Goal: Task Accomplishment & Management: Manage account settings

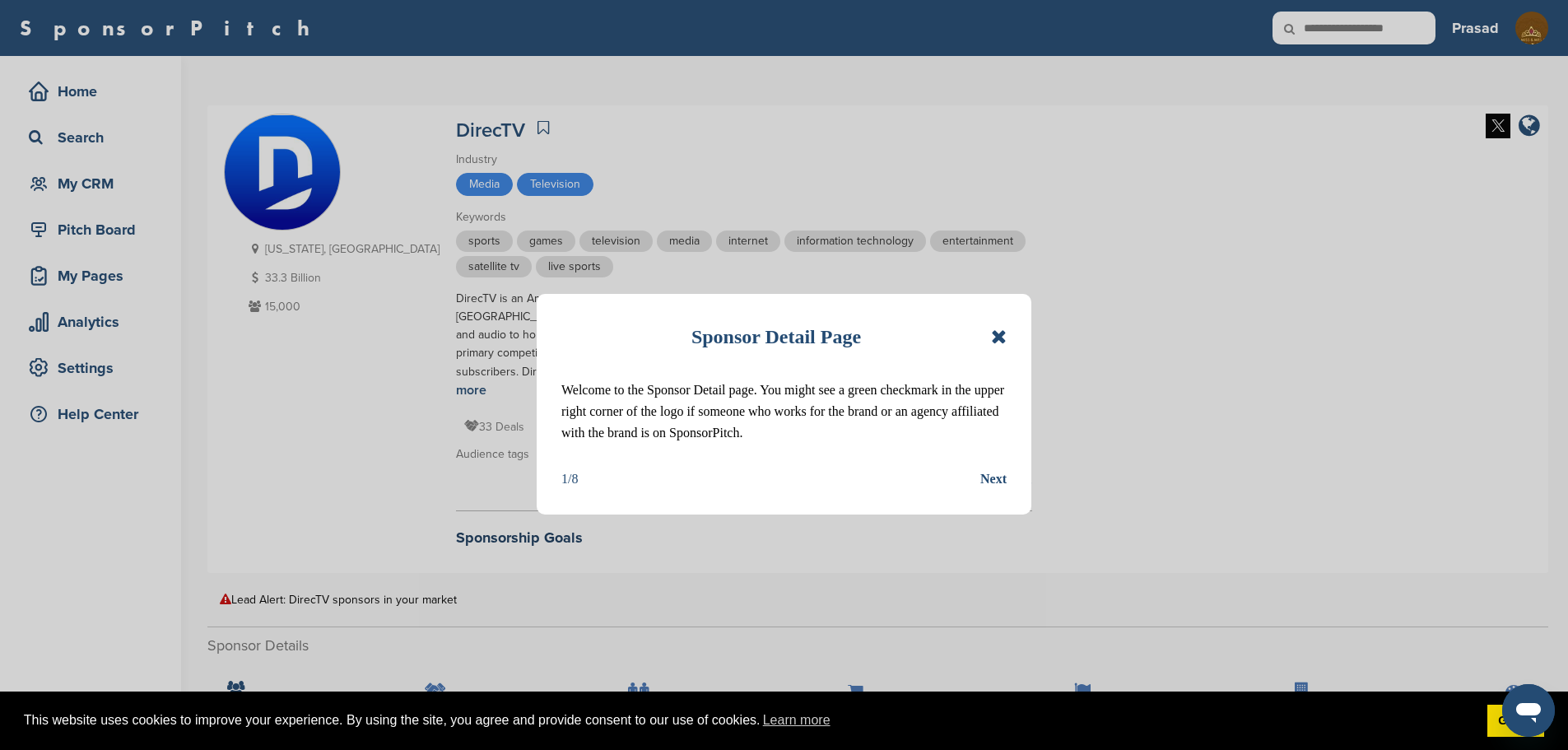
click at [996, 333] on icon at bounding box center [999, 337] width 16 height 20
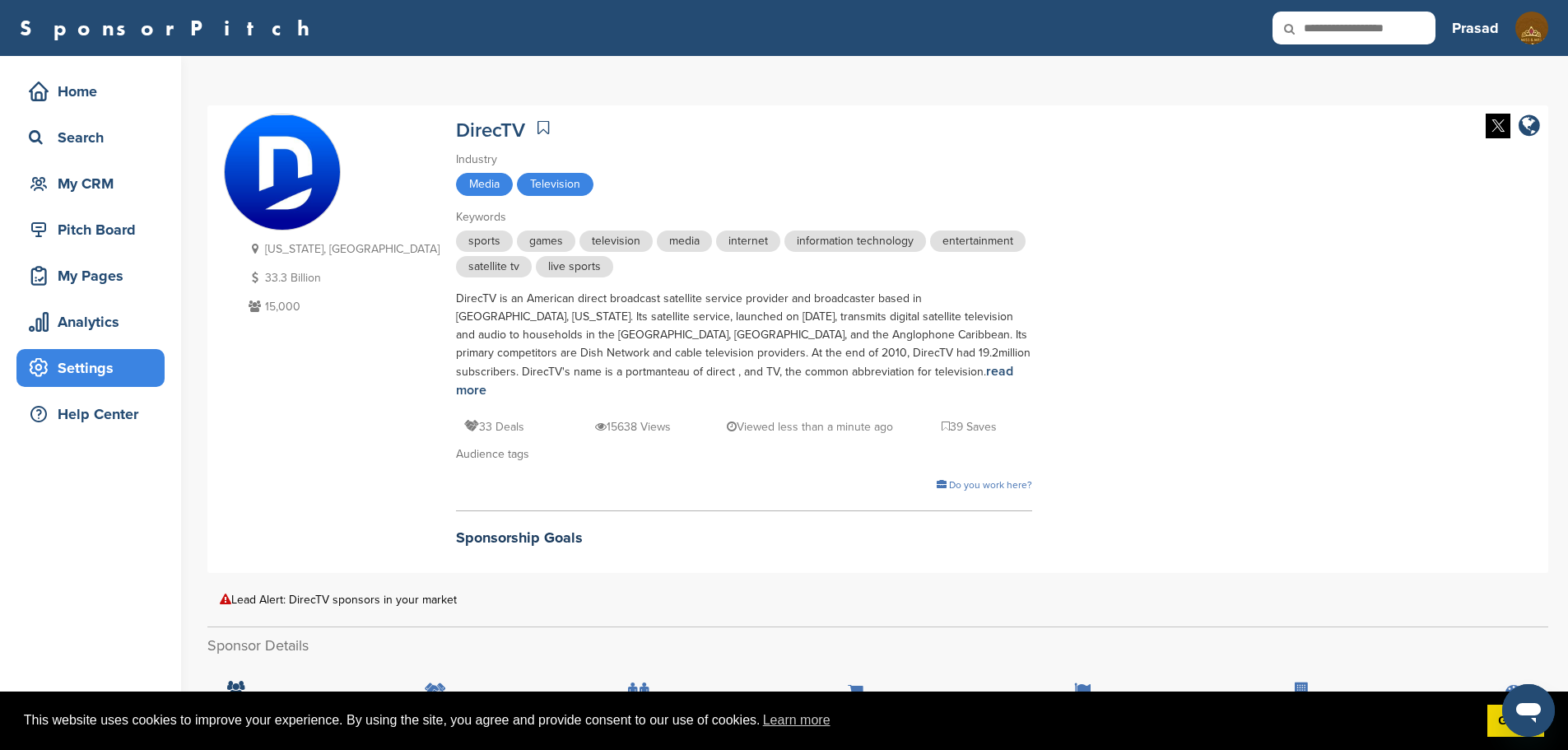
click at [101, 373] on div "Settings" at bounding box center [95, 367] width 140 height 29
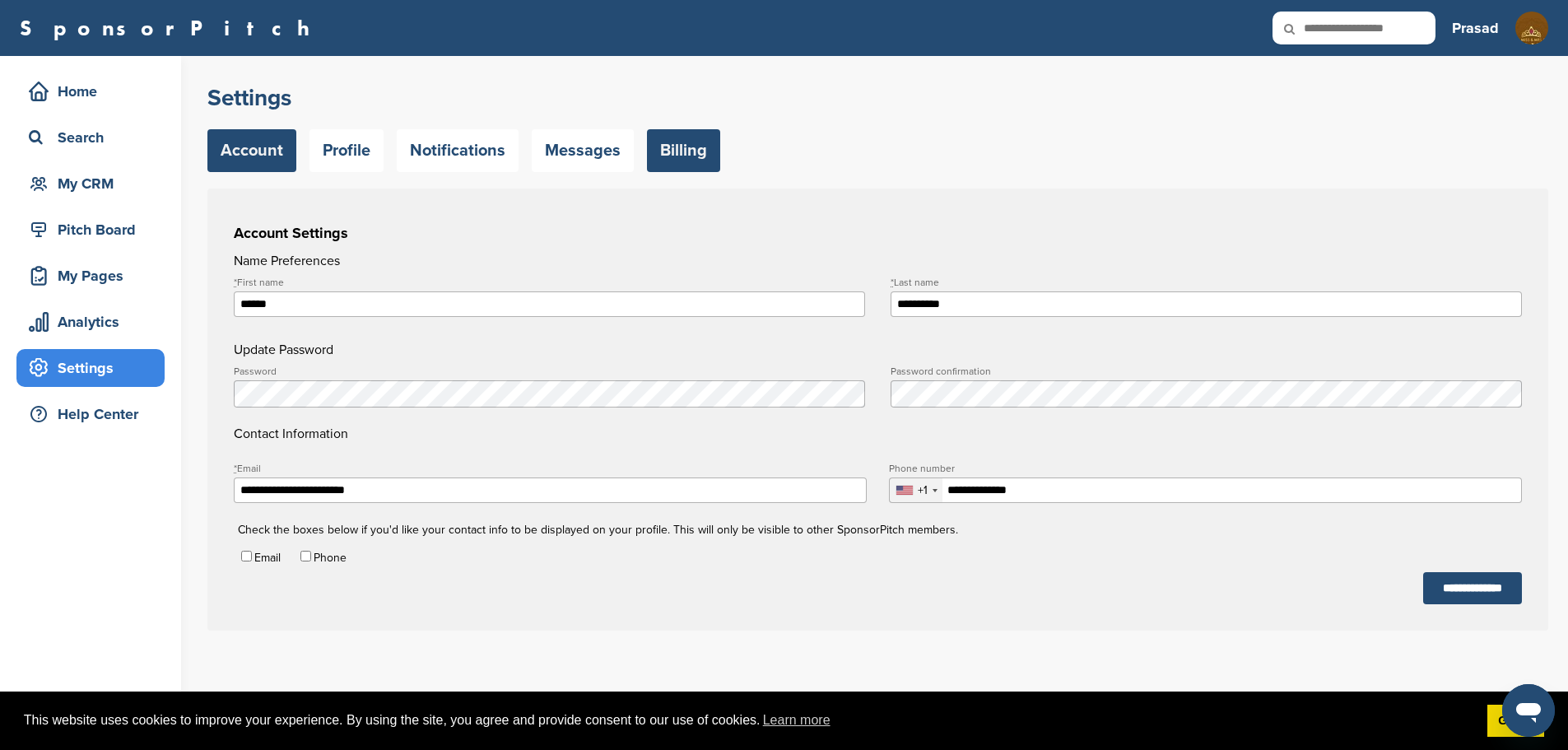
click at [673, 151] on link "Billing" at bounding box center [683, 151] width 73 height 43
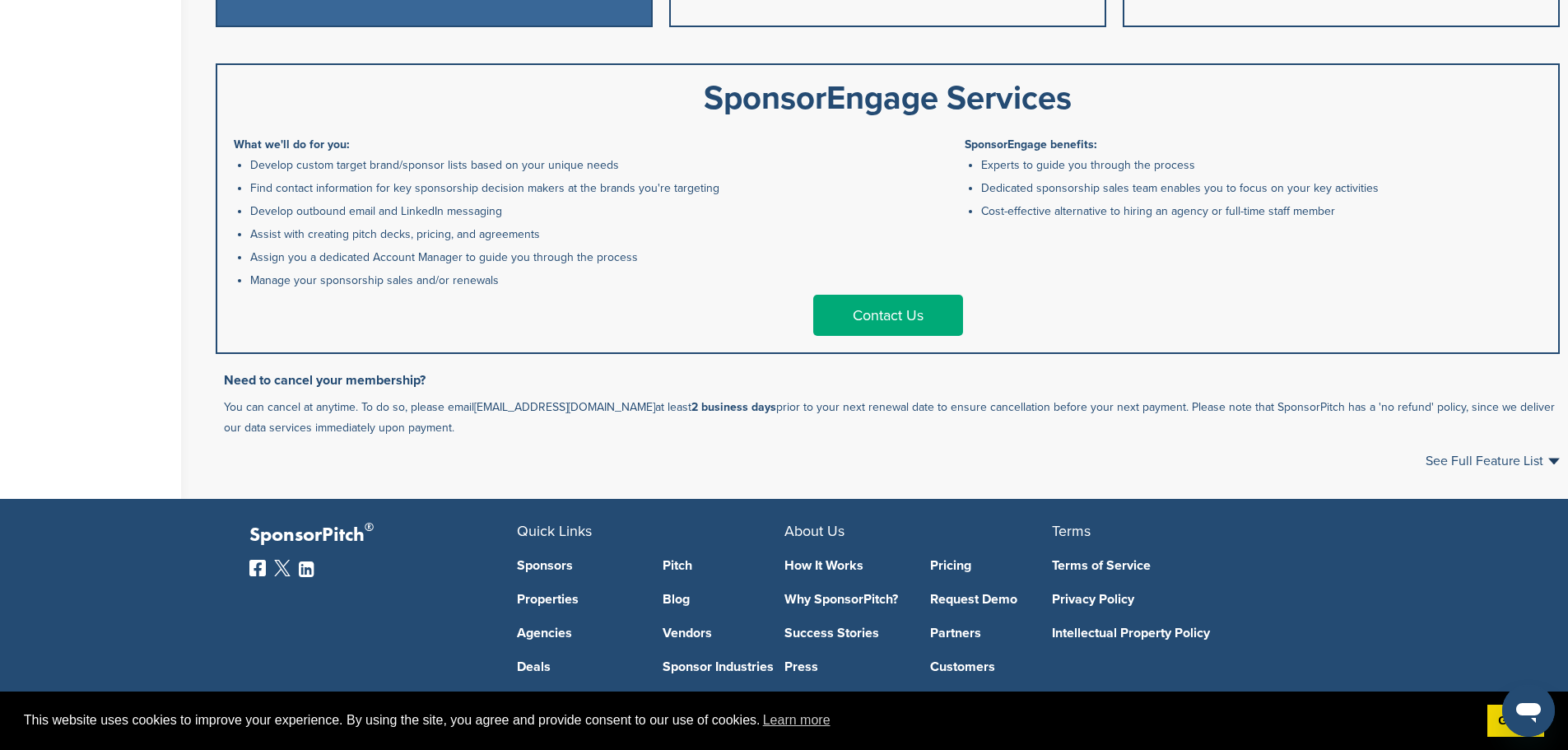
scroll to position [1041, 0]
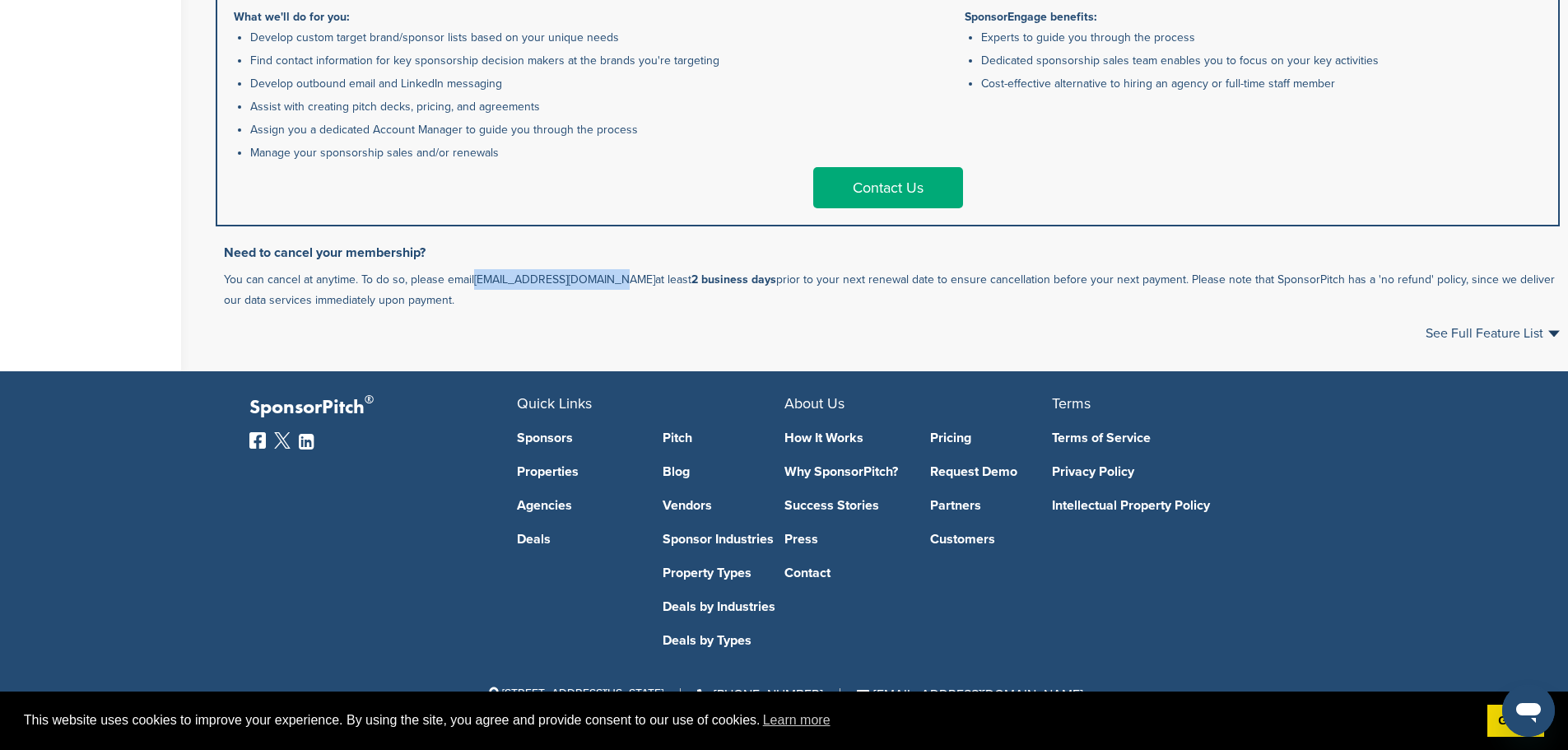
drag, startPoint x: 614, startPoint y: 280, endPoint x: 476, endPoint y: 271, distance: 138.3
click at [476, 271] on p "You can cancel at anytime. To do so, please email support@sponsorpitch.com at l…" at bounding box center [892, 290] width 1336 height 41
copy link "[EMAIL_ADDRESS][DOMAIN_NAME]"
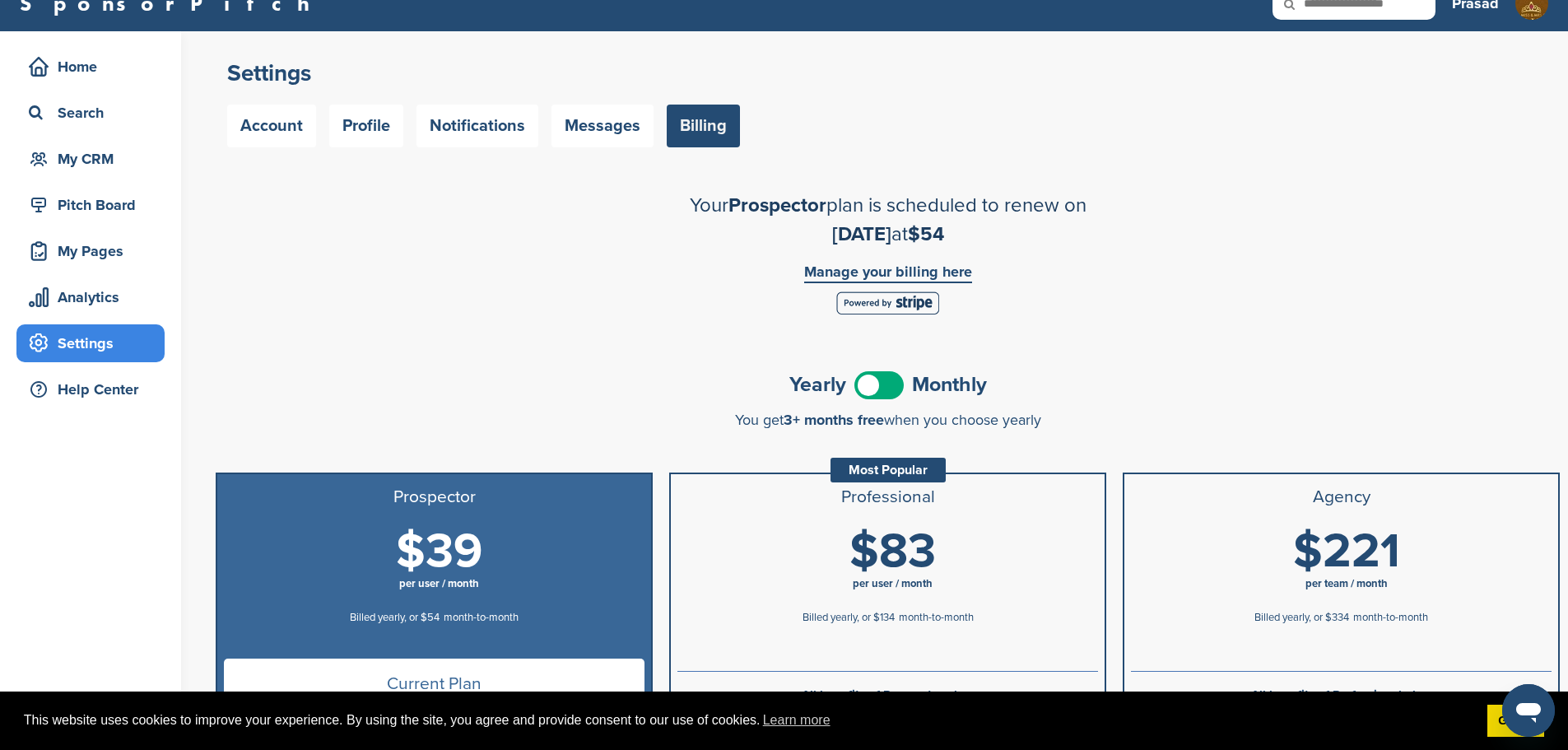
scroll to position [0, 0]
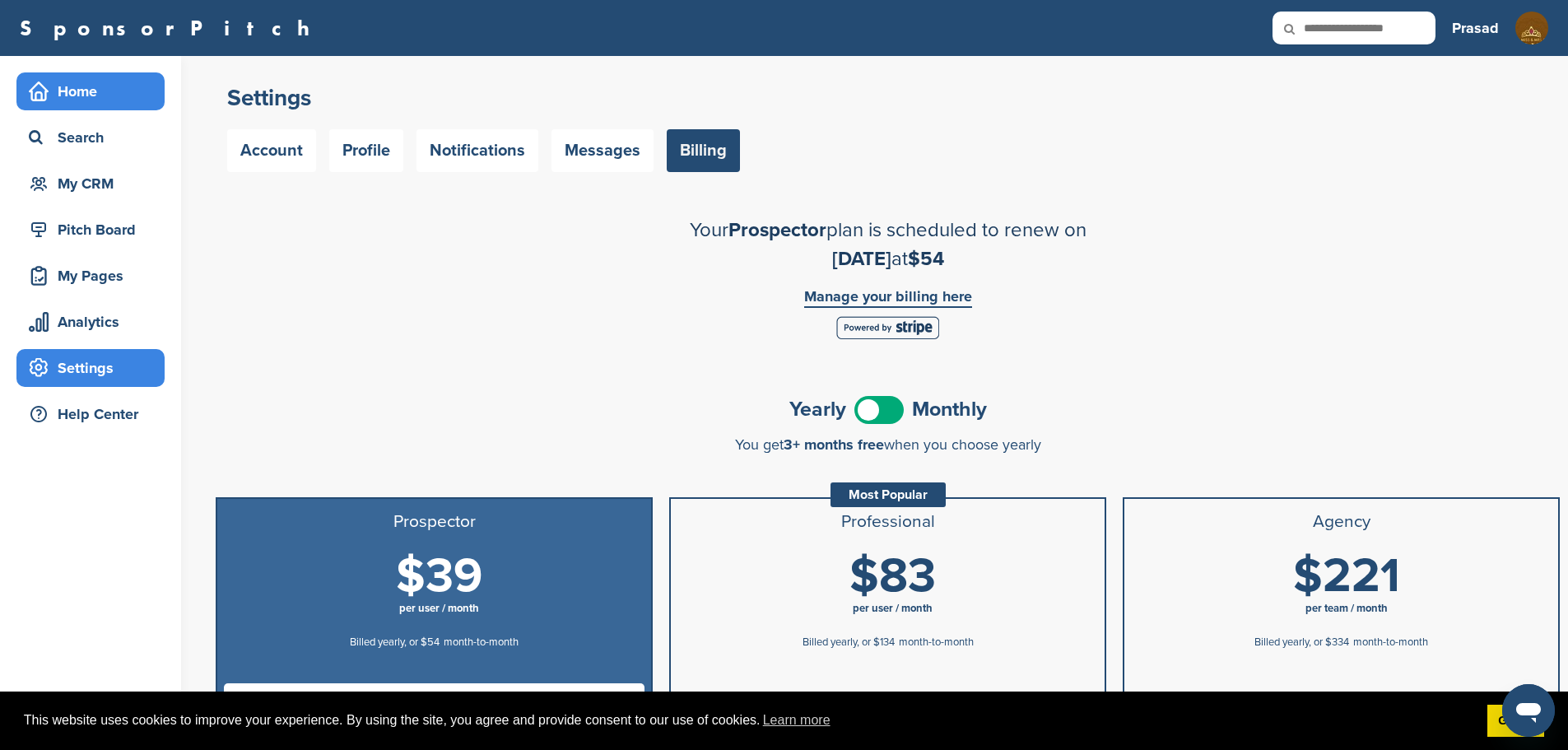
click at [87, 90] on div "Home" at bounding box center [95, 91] width 140 height 29
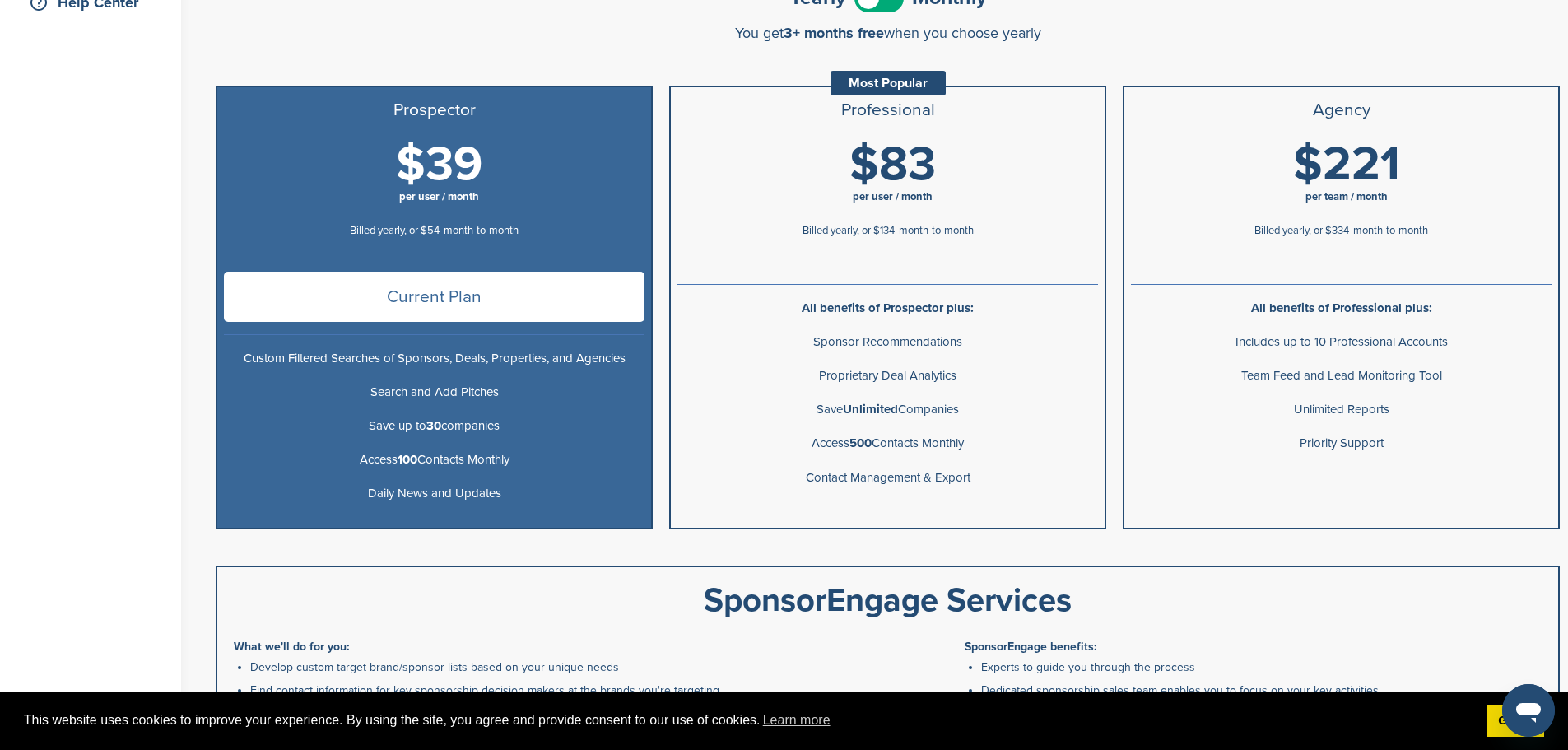
scroll to position [423, 0]
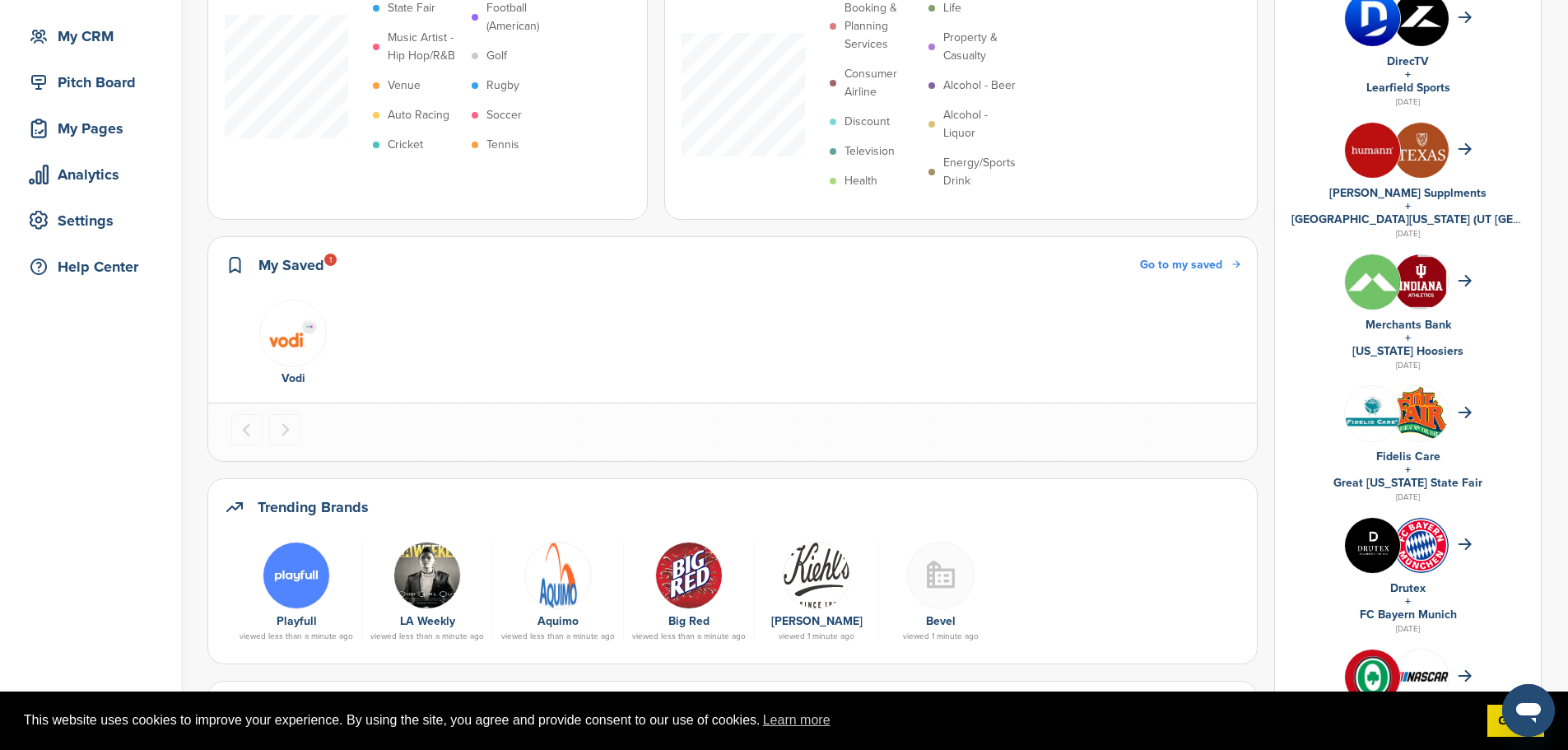
scroll to position [164, 0]
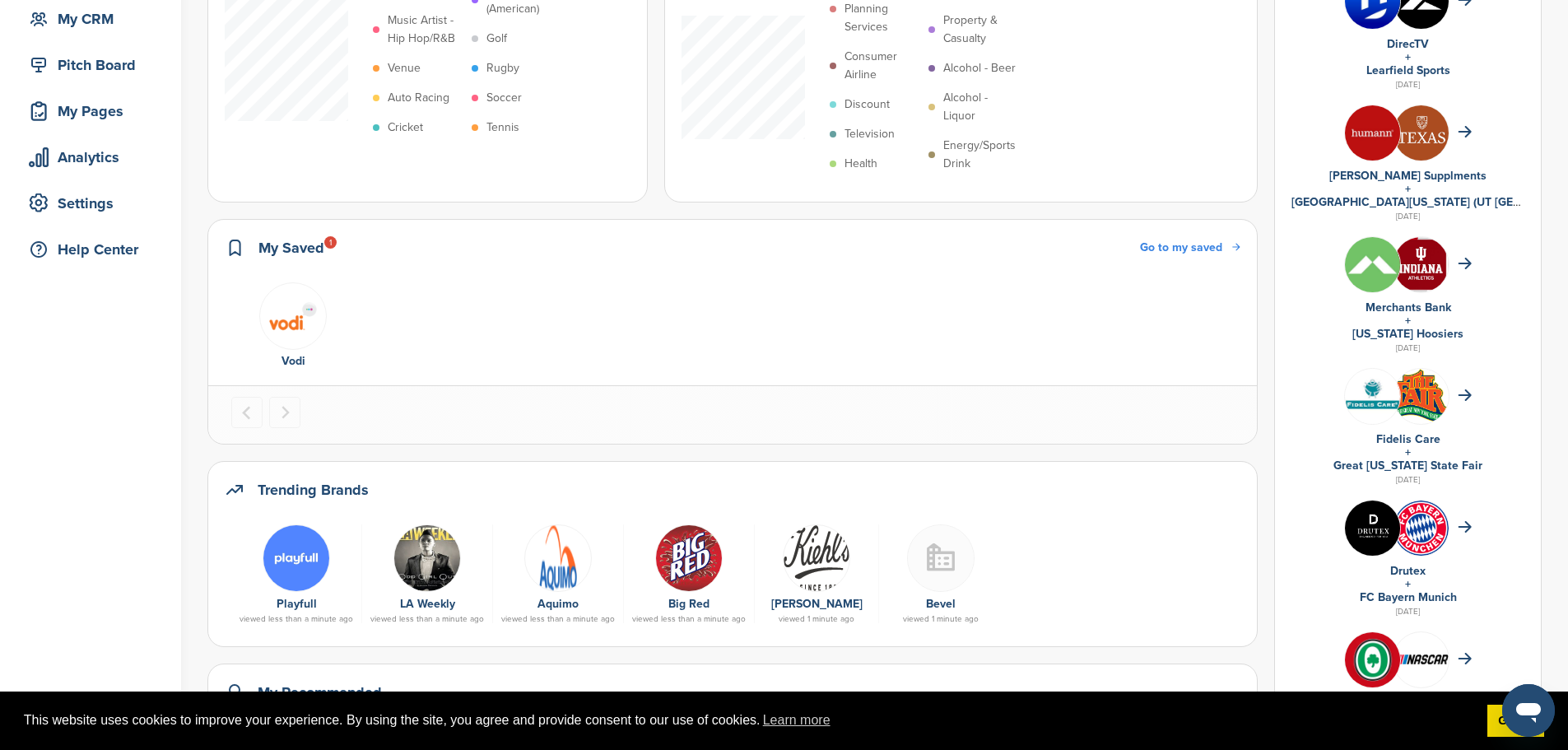
click at [1380, 265] on img at bounding box center [1372, 265] width 55 height 55
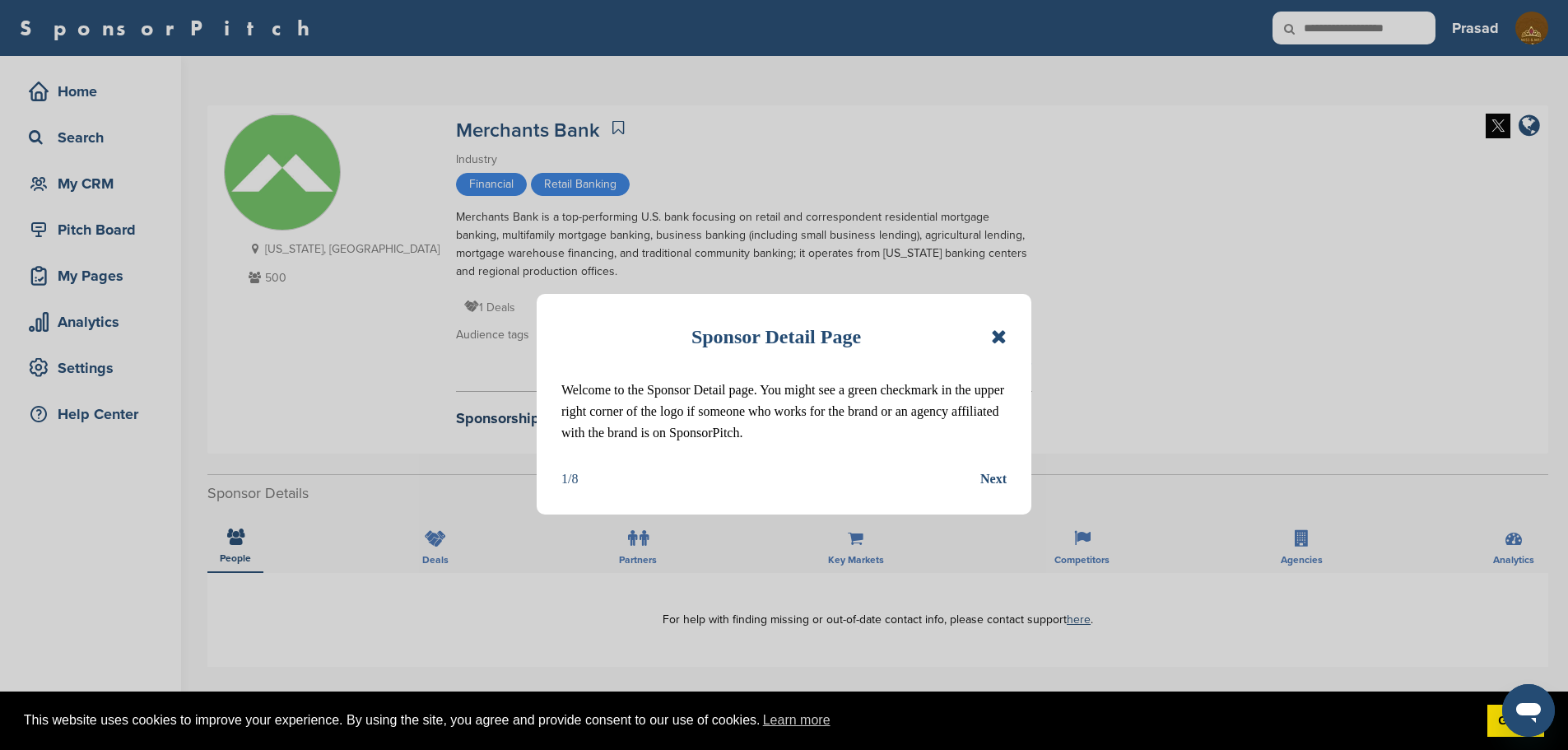
click at [997, 336] on icon at bounding box center [999, 337] width 16 height 20
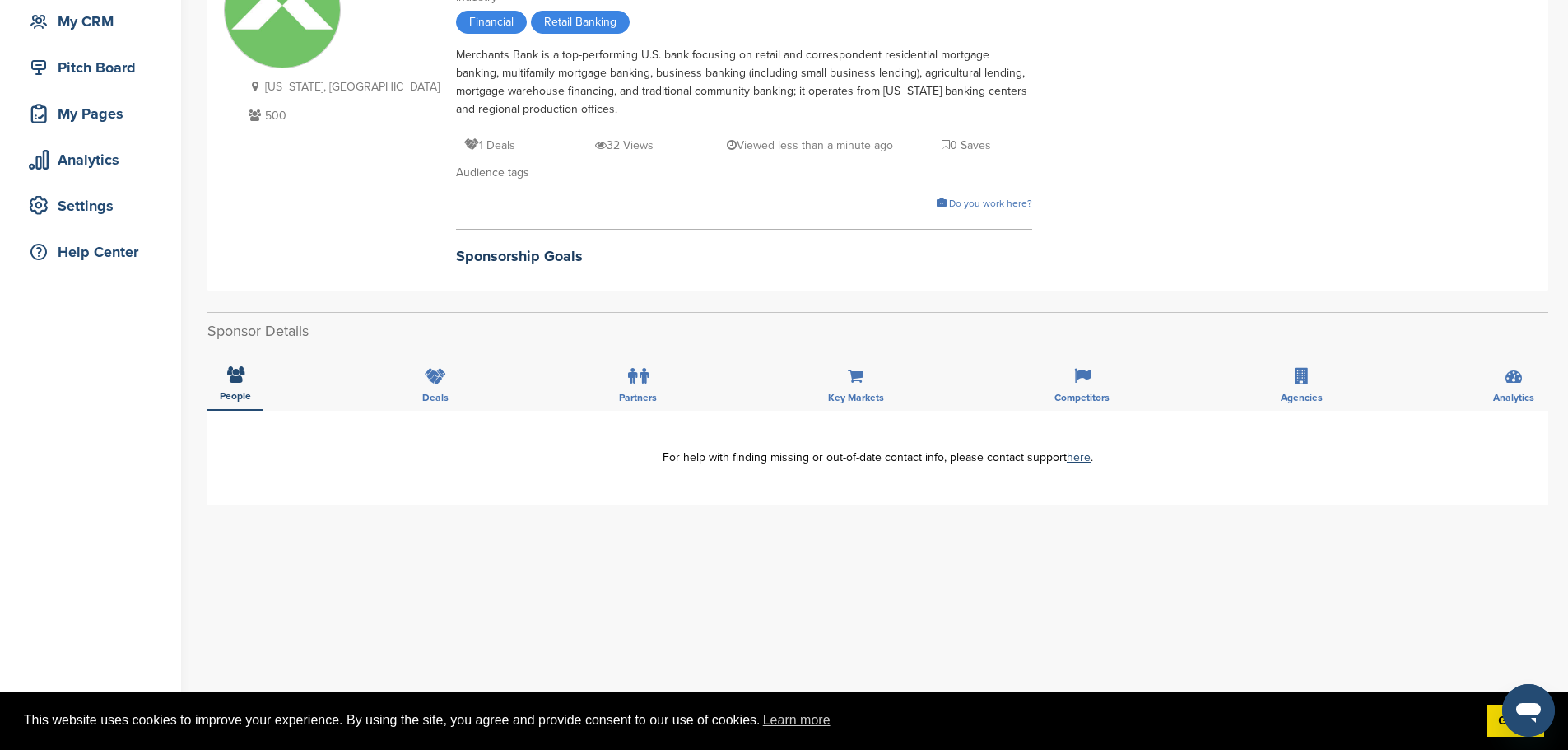
scroll to position [164, 0]
click at [450, 377] on div "Deals" at bounding box center [435, 378] width 51 height 61
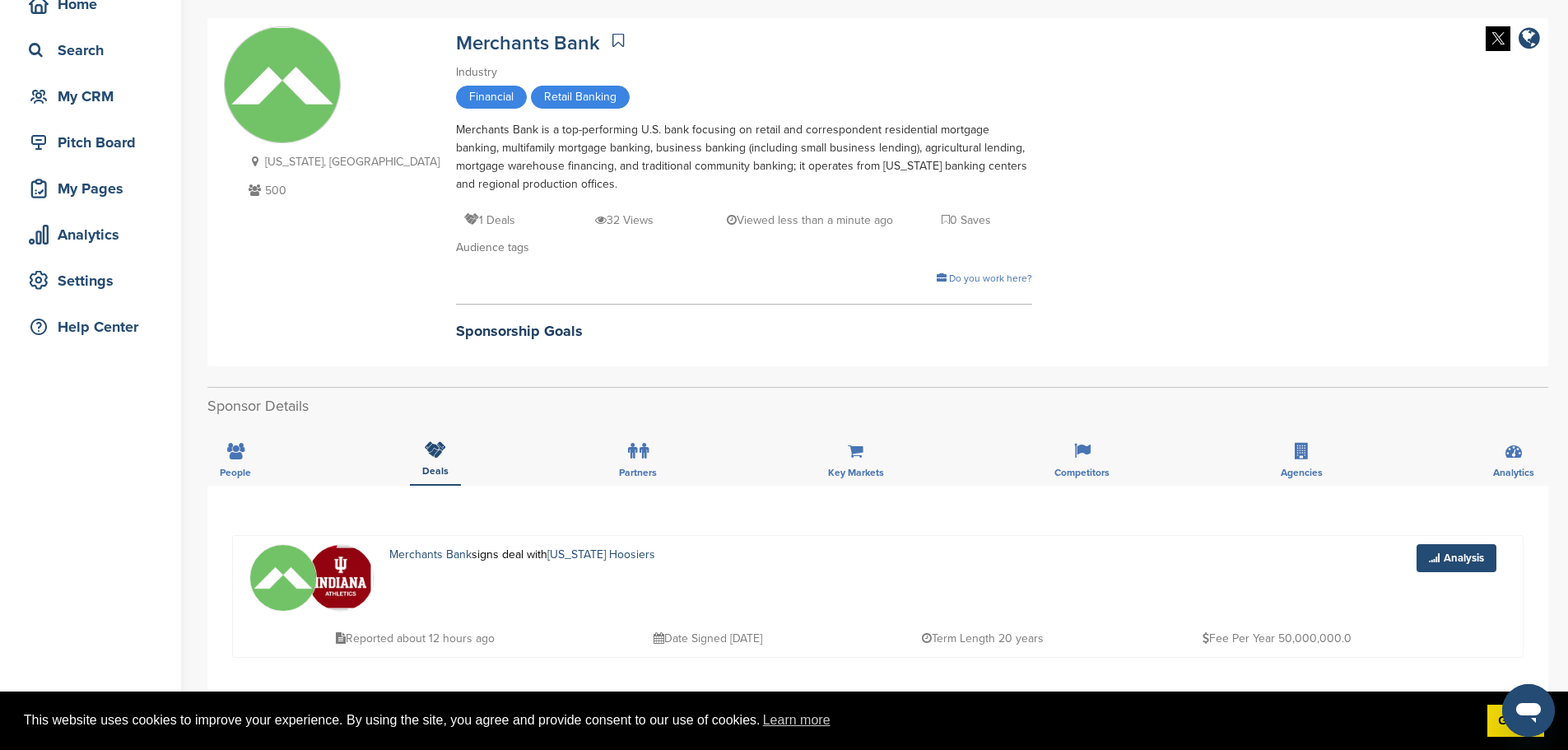
scroll to position [0, 0]
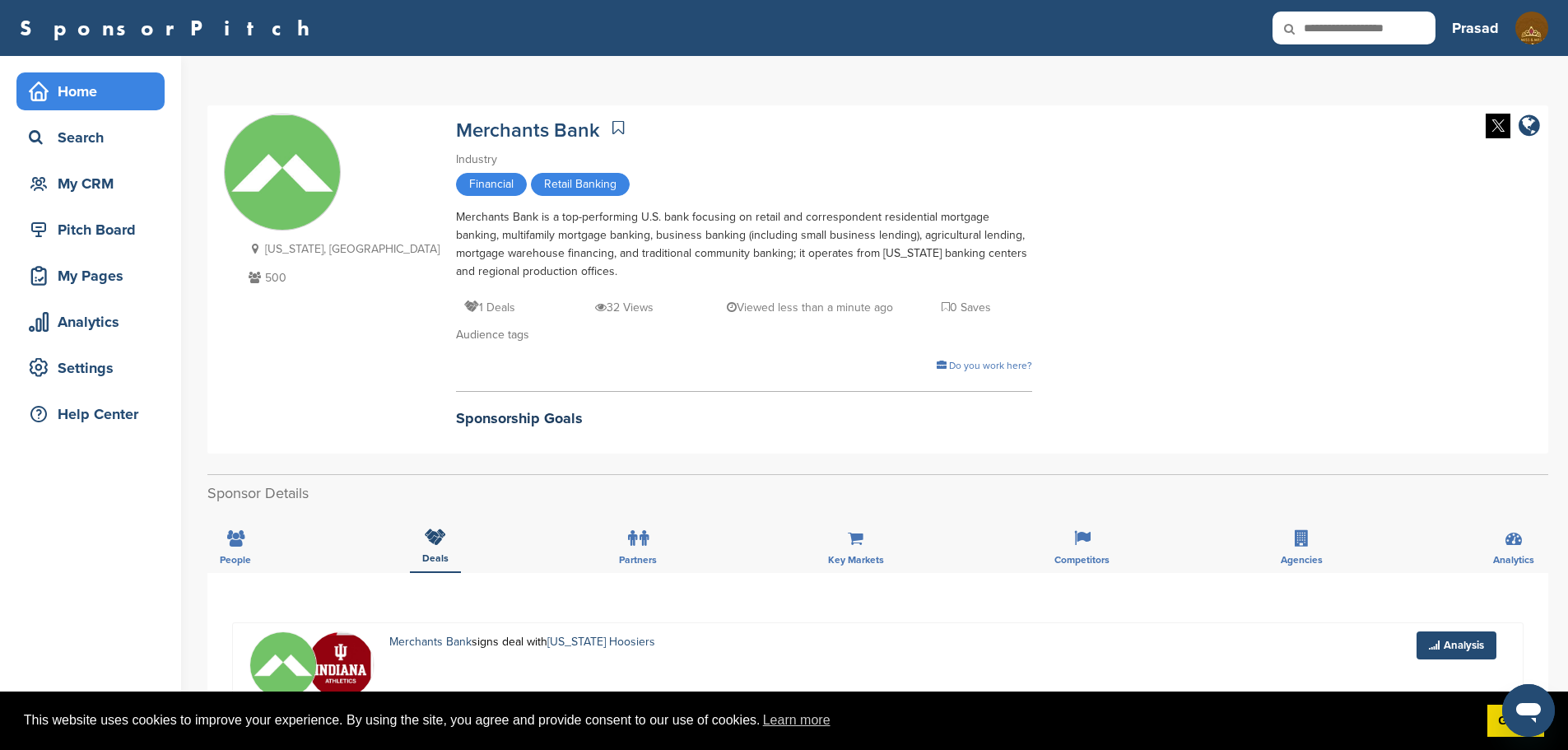
click at [80, 98] on div "Home" at bounding box center [95, 91] width 140 height 29
click at [84, 134] on div "Search" at bounding box center [95, 137] width 140 height 29
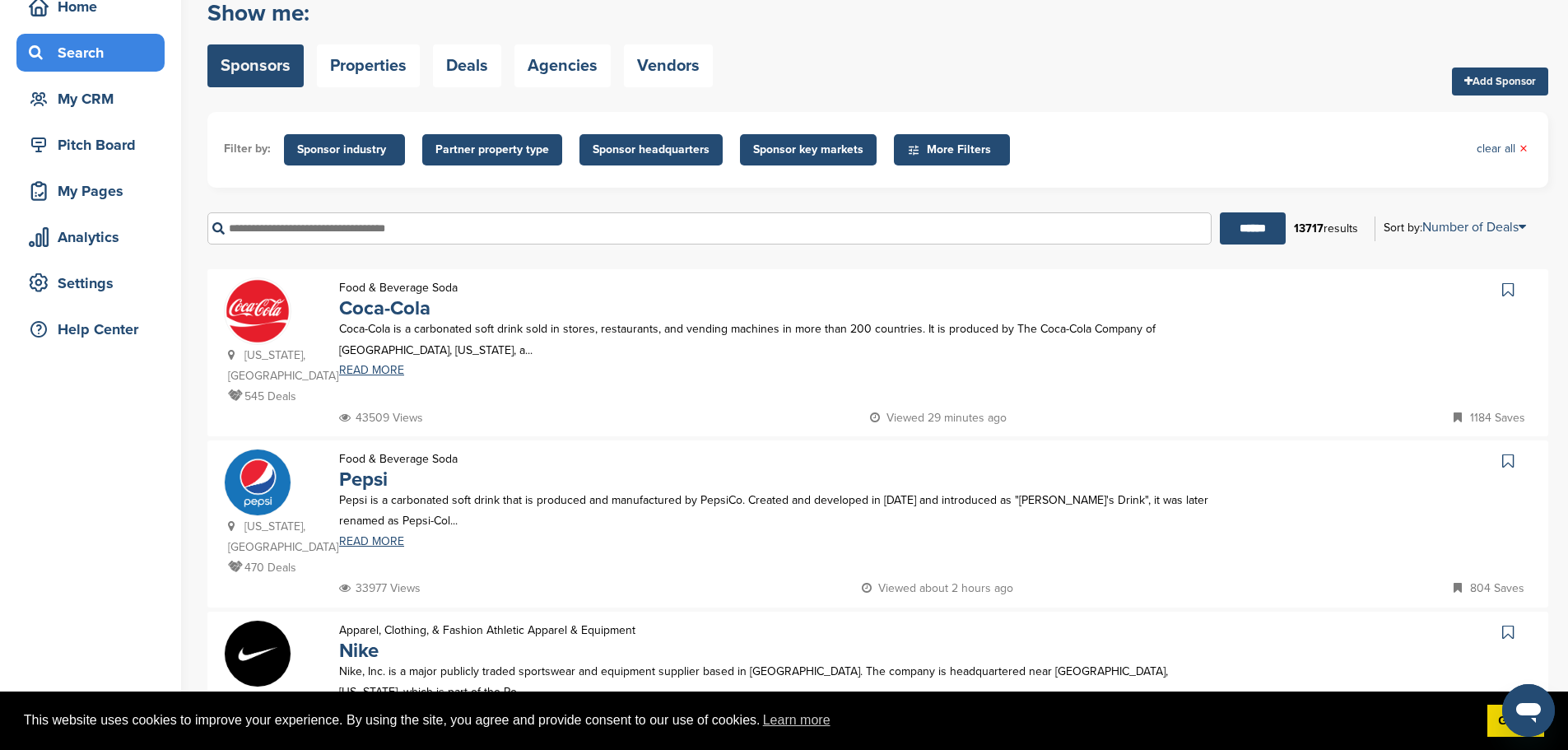
scroll to position [82, 0]
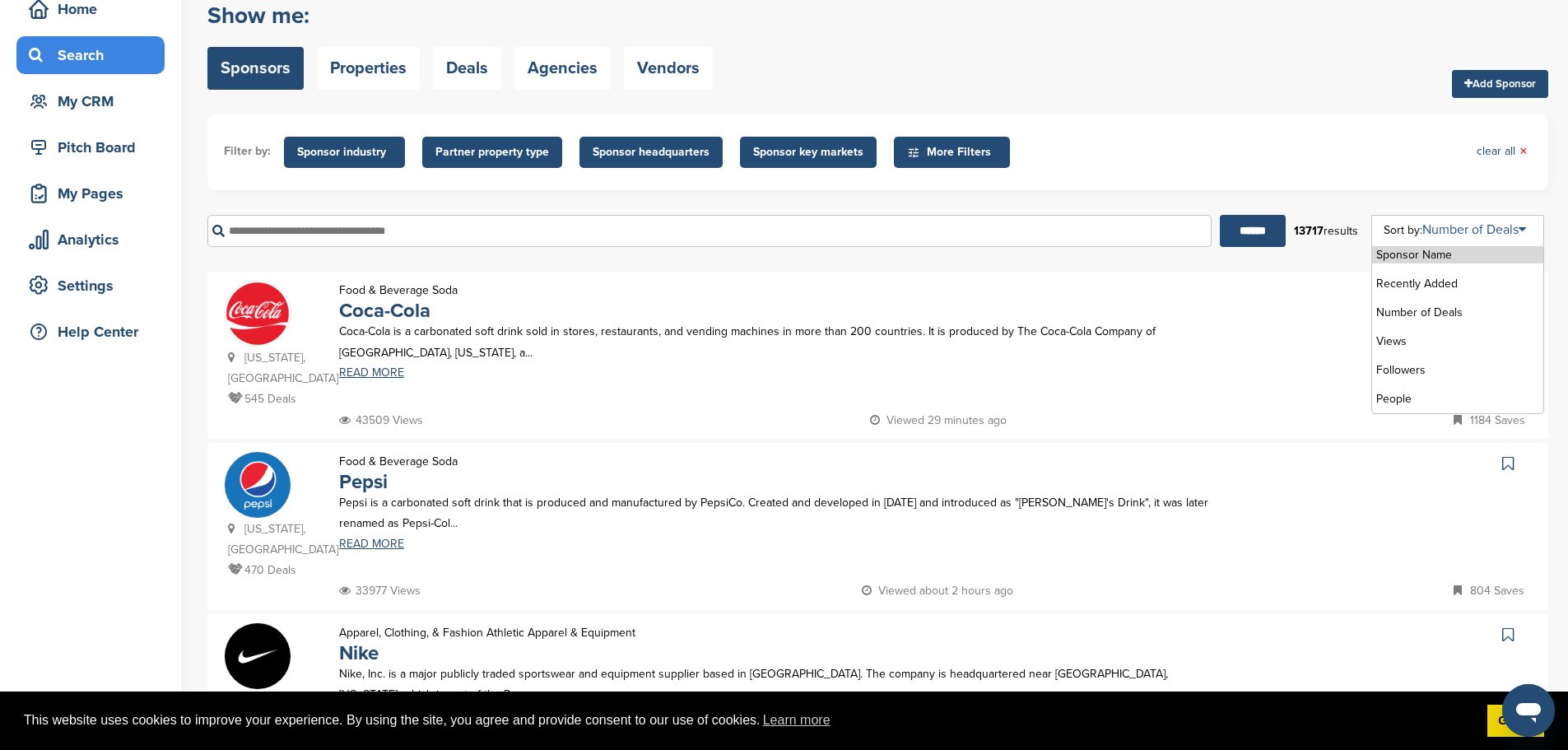
click at [1508, 232] on link "Number of Deals" at bounding box center [1474, 230] width 104 height 16
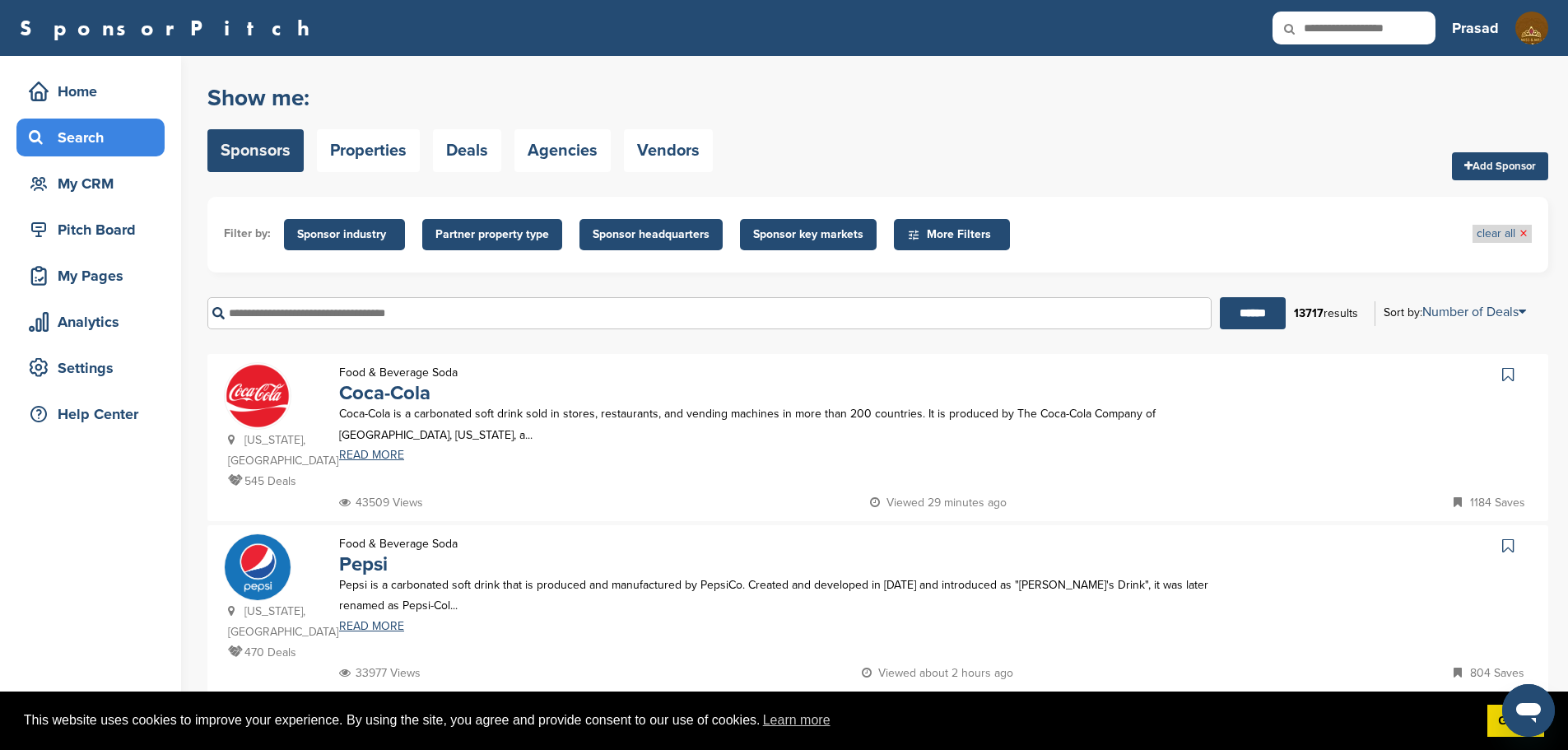
click at [1515, 232] on link "clear all ×" at bounding box center [1501, 233] width 51 height 18
click at [1521, 232] on span "×" at bounding box center [1522, 233] width 8 height 18
click at [1524, 318] on link "Number of Deals" at bounding box center [1474, 312] width 104 height 16
click at [1473, 359] on li "Recently Added" at bounding box center [1458, 366] width 172 height 17
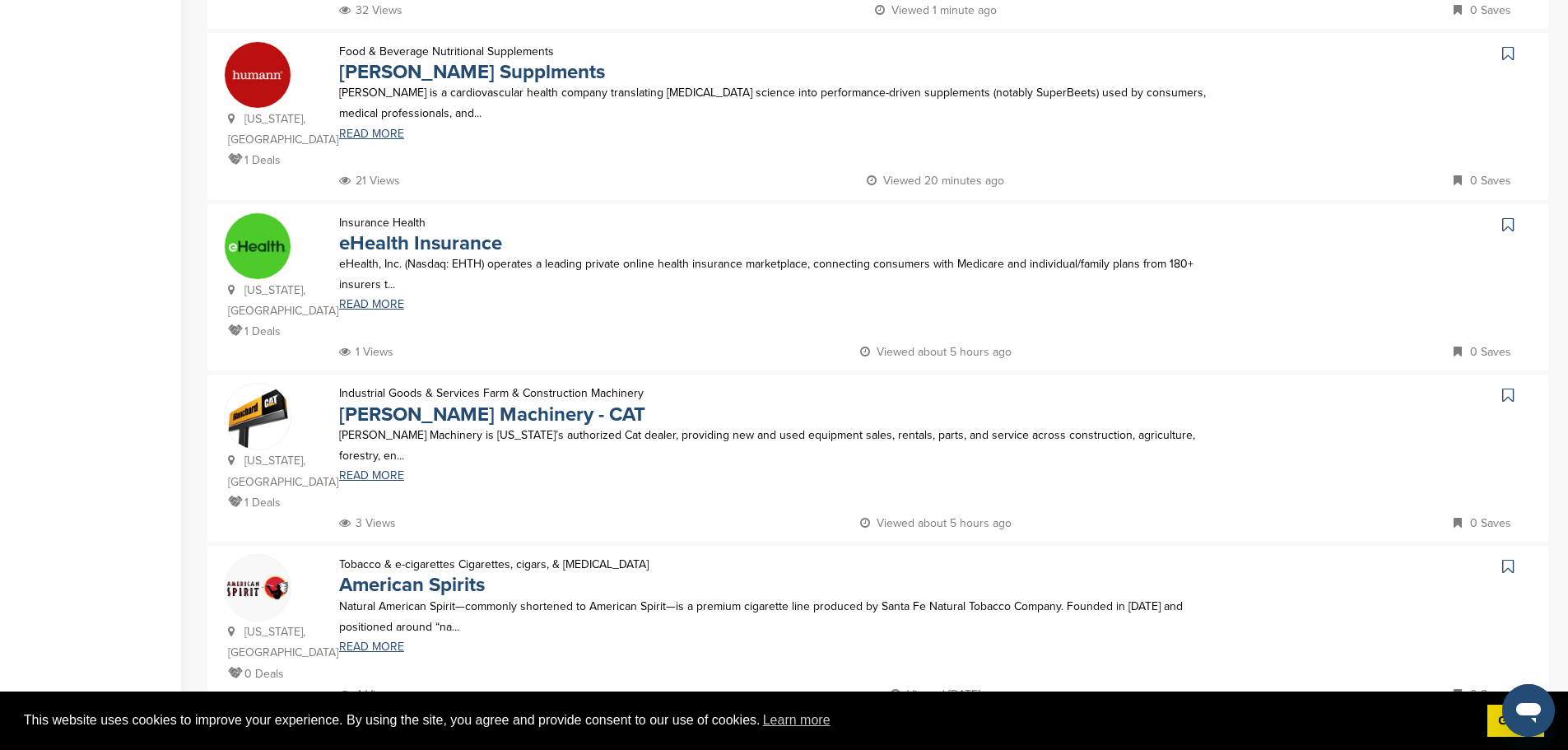
scroll to position [494, 0]
click at [379, 298] on link "READ MORE" at bounding box center [776, 303] width 874 height 12
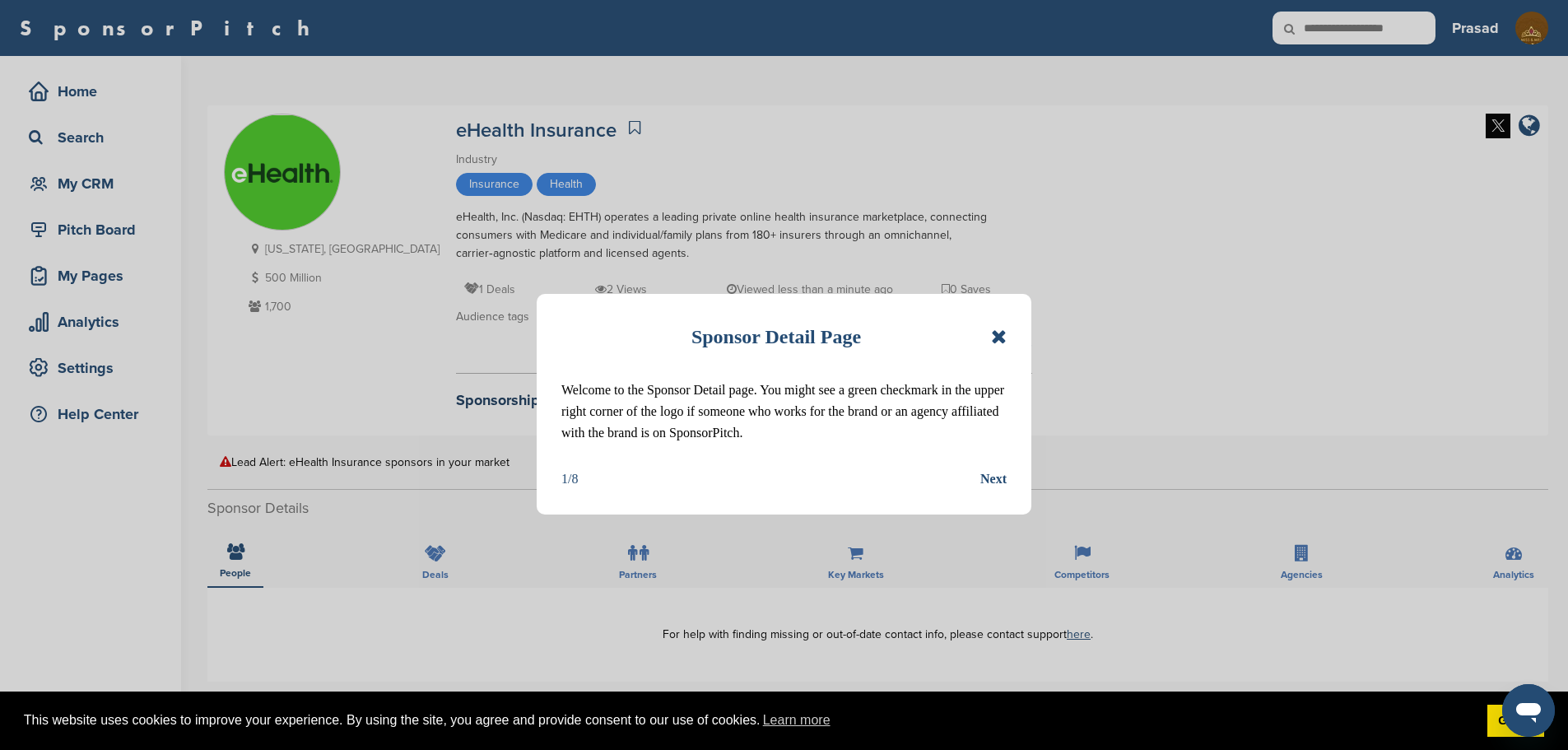
click at [996, 337] on icon at bounding box center [999, 337] width 16 height 20
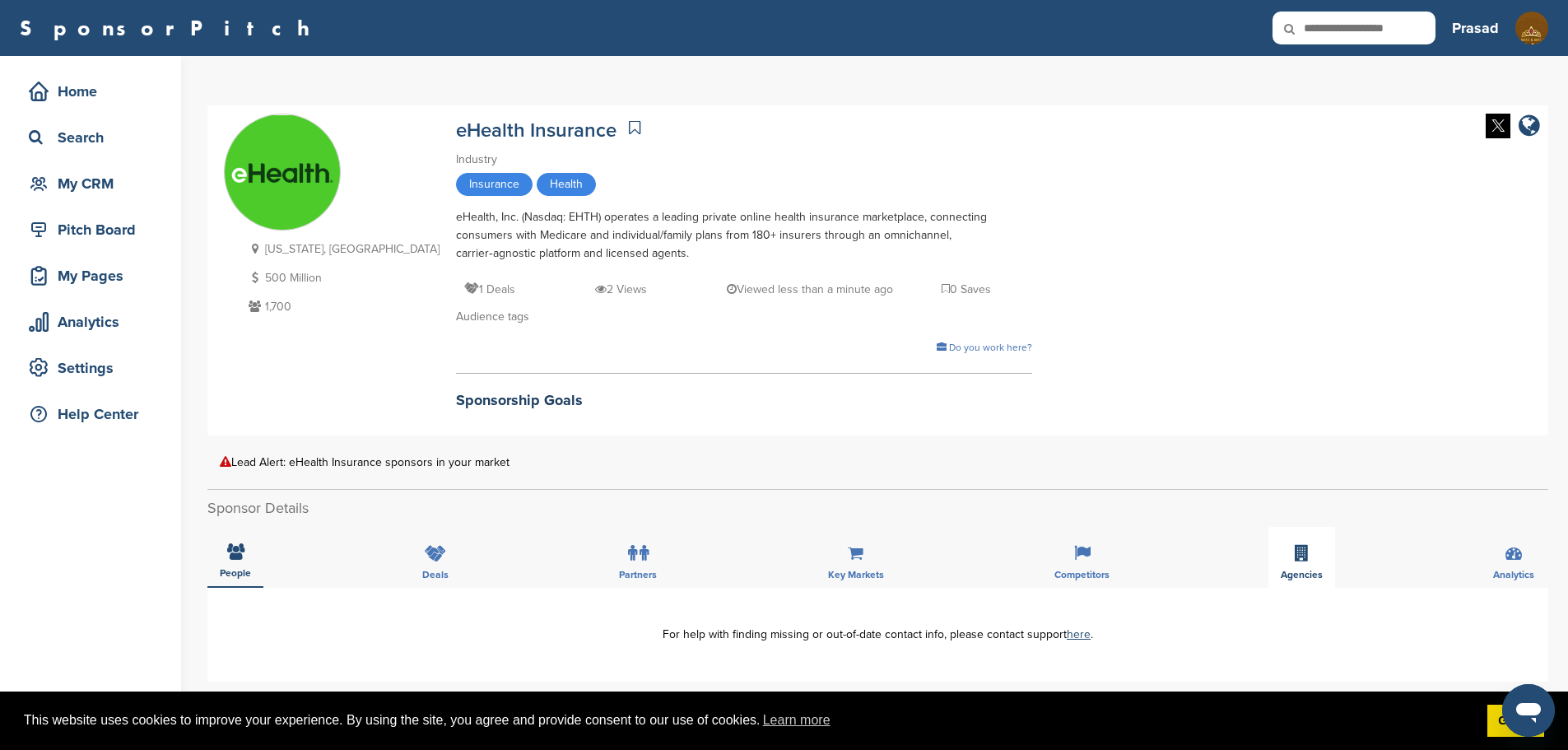
click at [1295, 549] on icon at bounding box center [1302, 553] width 14 height 16
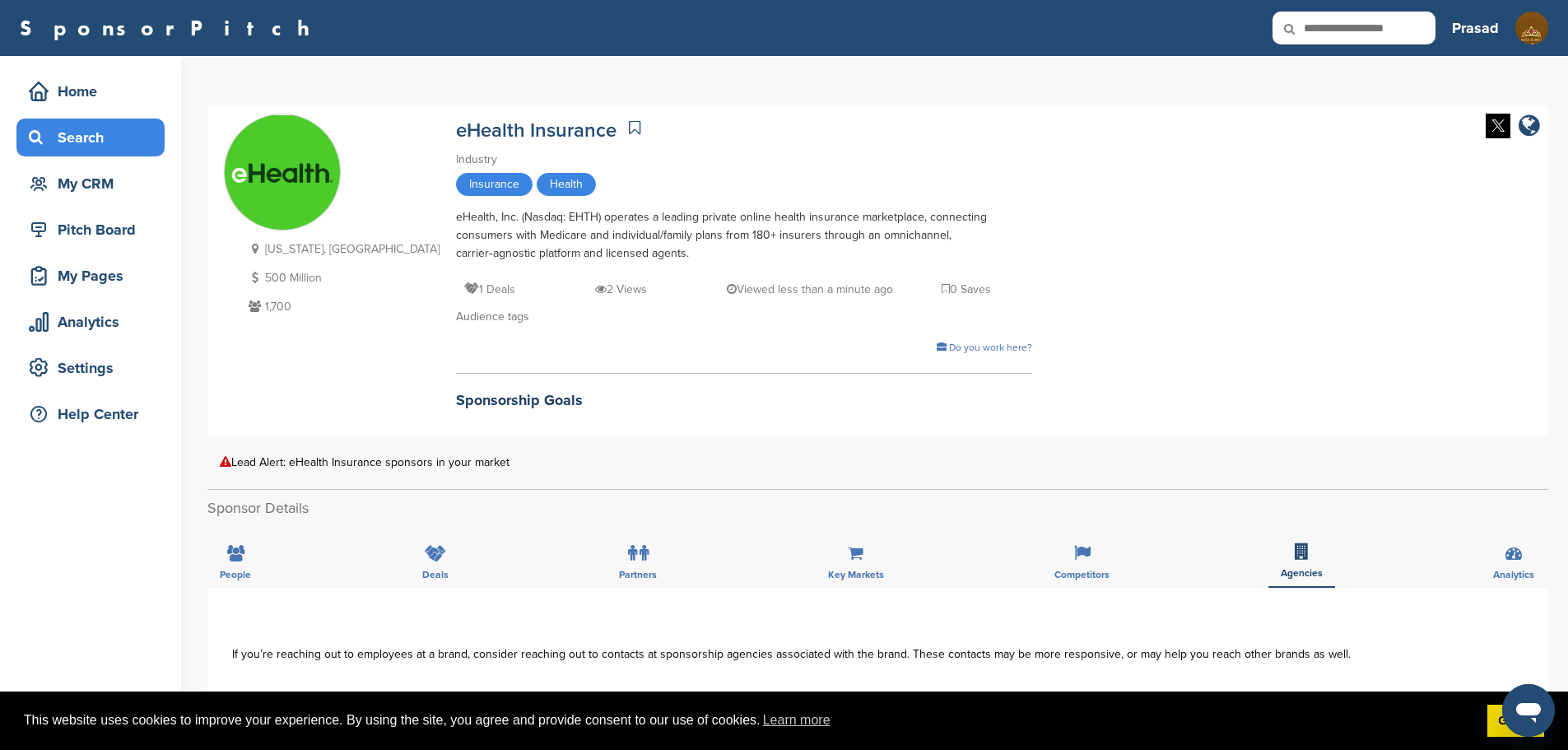
click at [99, 138] on div "Search" at bounding box center [95, 137] width 140 height 29
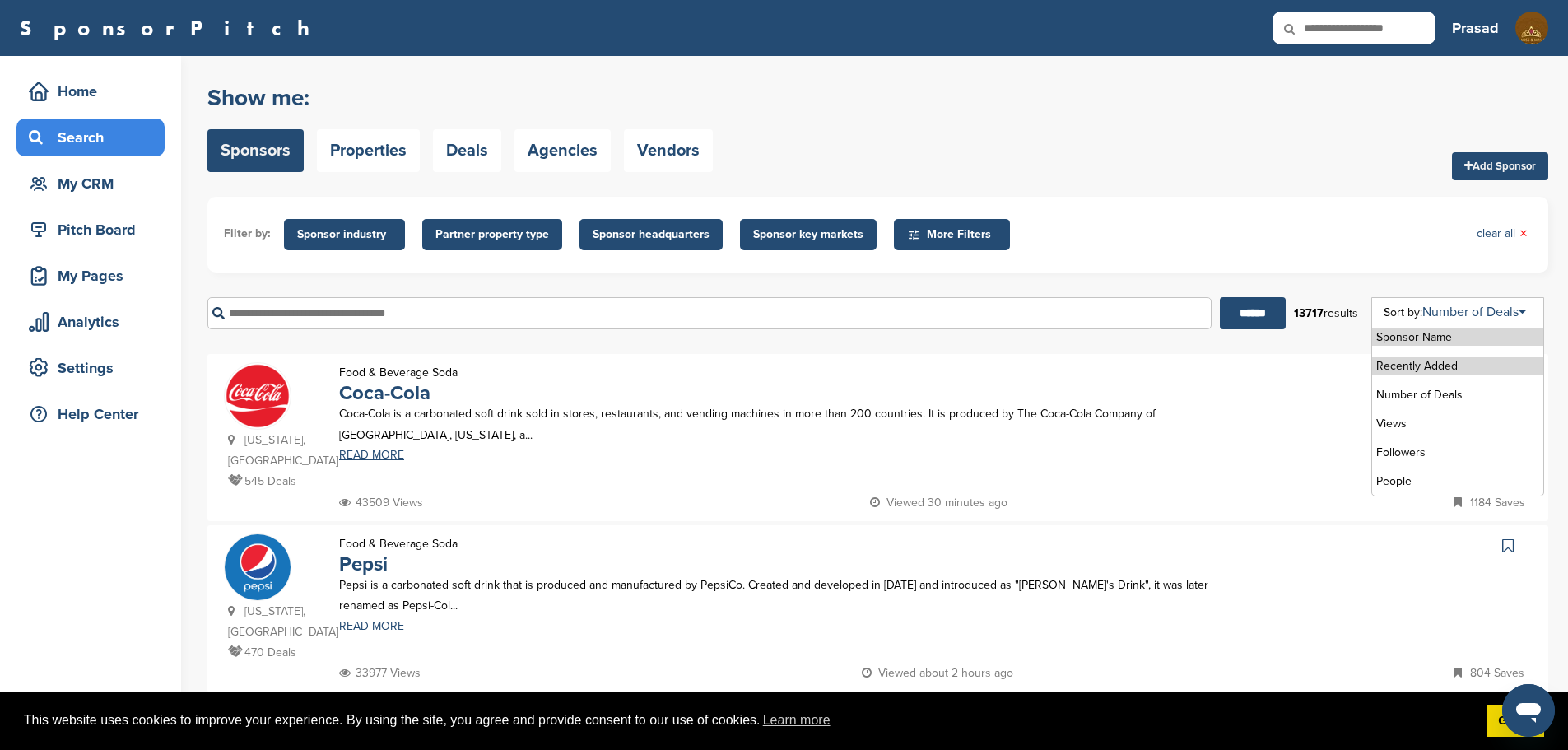
click at [1437, 367] on li "Recently Added" at bounding box center [1458, 366] width 172 height 17
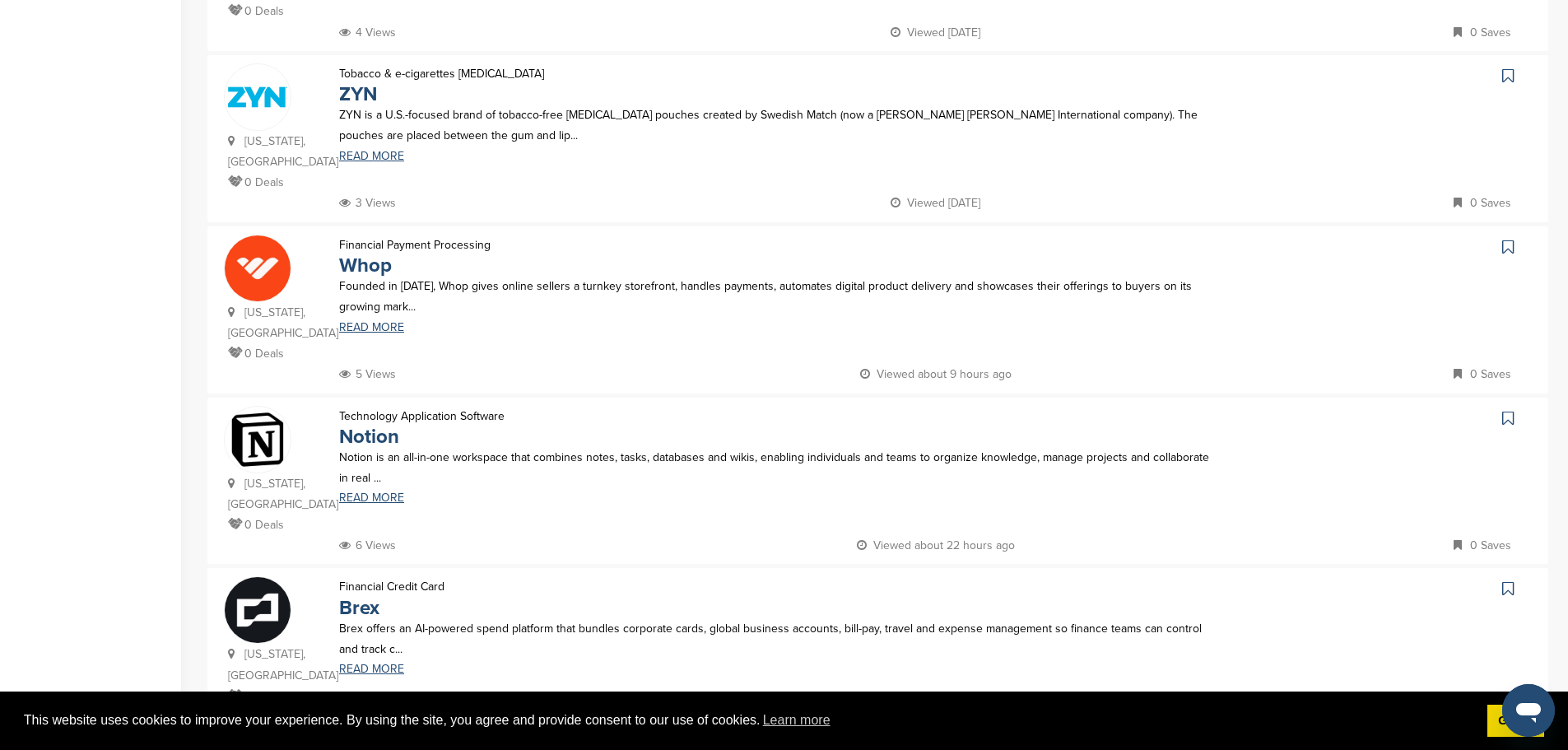
scroll to position [1318, 0]
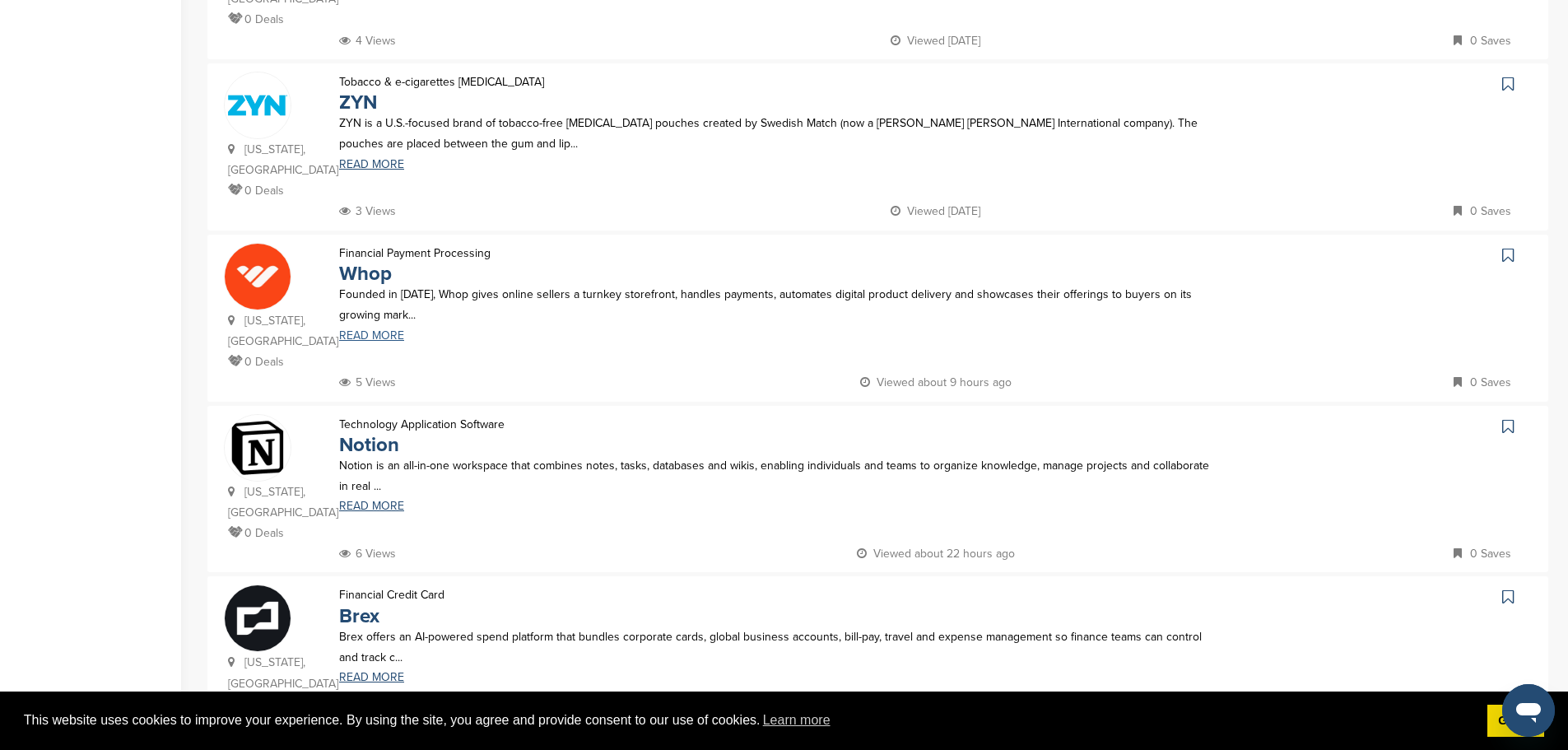
click at [368, 330] on link "READ MORE" at bounding box center [776, 335] width 874 height 12
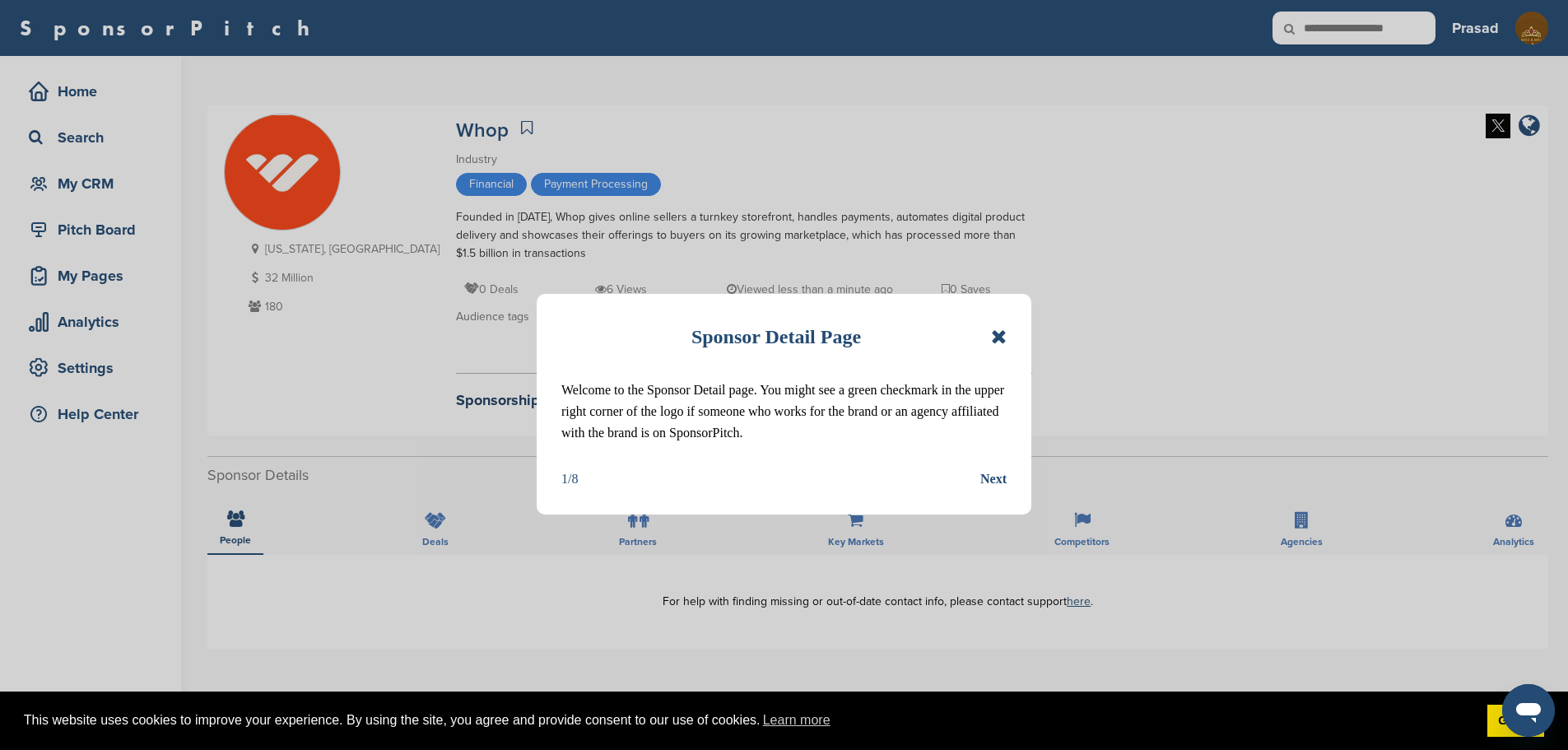
click at [998, 341] on icon at bounding box center [999, 337] width 16 height 20
